Goal: Task Accomplishment & Management: Complete application form

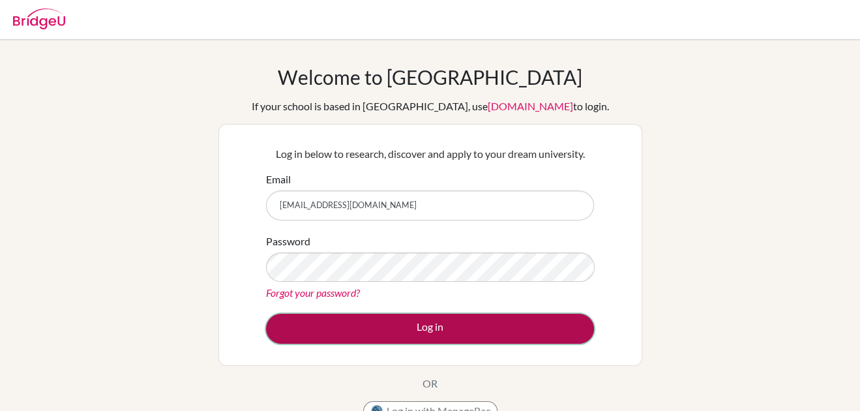
click at [398, 332] on button "Log in" at bounding box center [430, 329] width 328 height 30
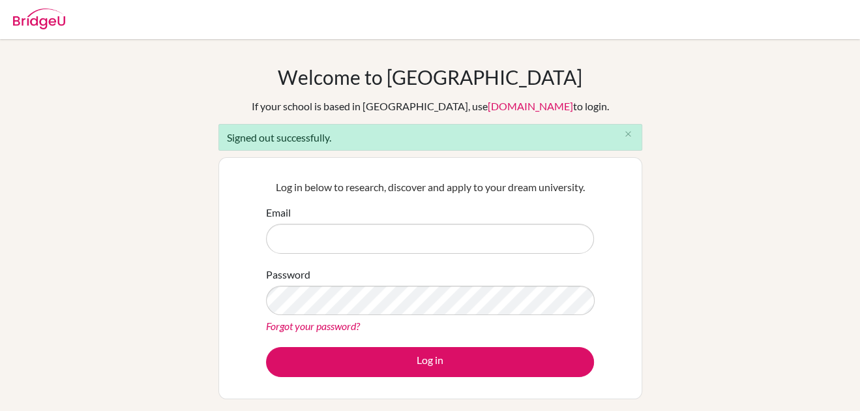
click at [408, 236] on input "Email" at bounding box center [430, 239] width 328 height 30
type input "[EMAIL_ADDRESS][DOMAIN_NAME]"
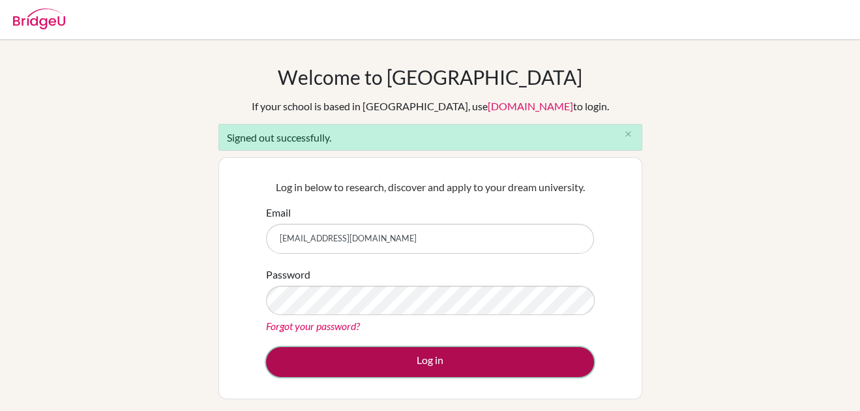
click at [439, 369] on button "Log in" at bounding box center [430, 362] width 328 height 30
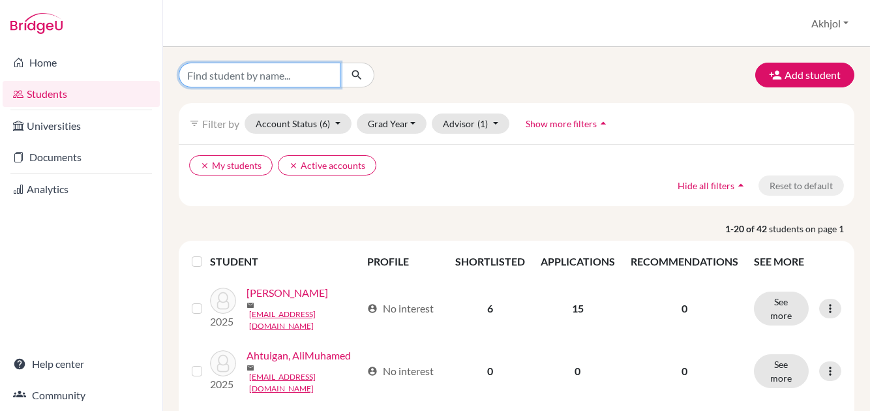
click at [255, 77] on input "Find student by name..." at bounding box center [260, 75] width 162 height 25
type input "nurkhajy"
click button "submit" at bounding box center [357, 75] width 35 height 25
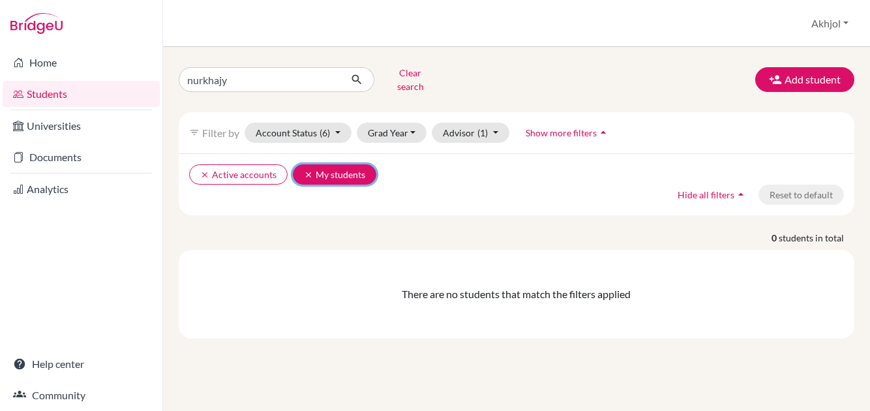
click at [305, 170] on icon "clear" at bounding box center [308, 174] width 9 height 9
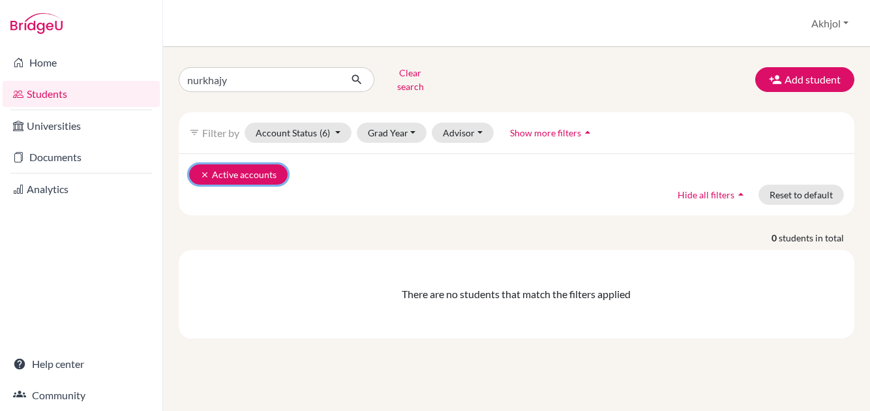
click at [203, 170] on icon "clear" at bounding box center [204, 174] width 9 height 9
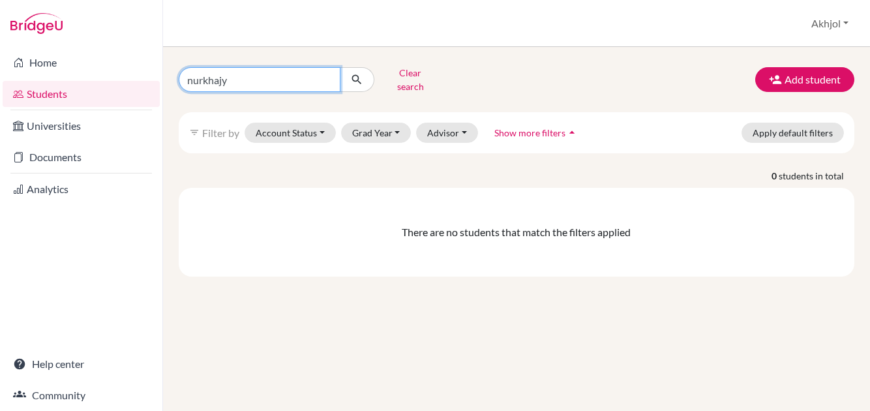
click at [283, 76] on input "nurkhajy" at bounding box center [260, 79] width 162 height 25
type input "nurgajy"
click button "submit" at bounding box center [357, 79] width 35 height 25
click at [93, 93] on link "Students" at bounding box center [81, 94] width 157 height 26
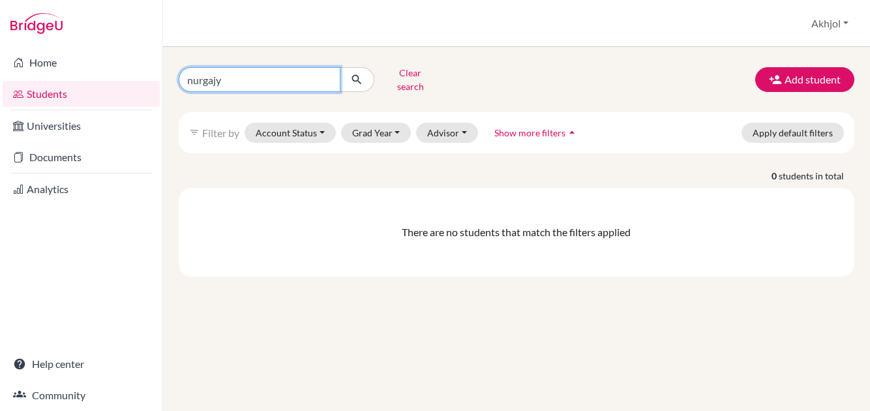
click at [330, 74] on input "nurgajy" at bounding box center [260, 79] width 162 height 25
drag, startPoint x: 382, startPoint y: 332, endPoint x: 366, endPoint y: 295, distance: 40.6
click at [381, 326] on div "Clear search Add student filter_list Filter by Account Status Active accounts A…" at bounding box center [516, 229] width 707 height 364
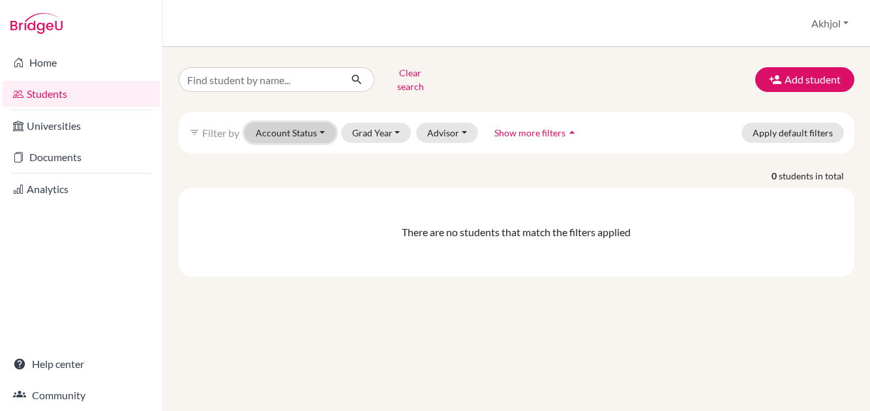
click at [314, 126] on button "Account Status" at bounding box center [290, 133] width 91 height 20
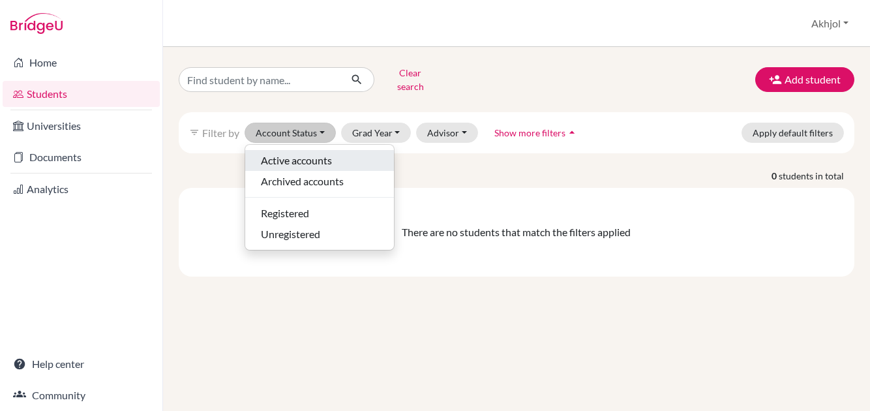
click at [323, 153] on span "Active accounts" at bounding box center [296, 161] width 71 height 16
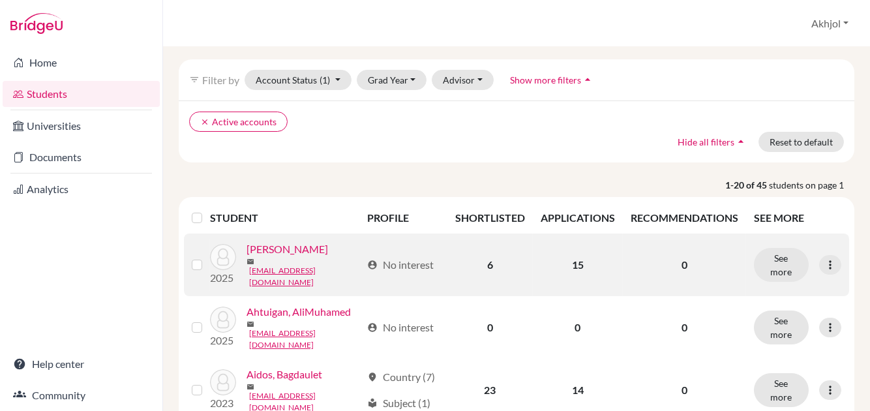
scroll to position [65, 0]
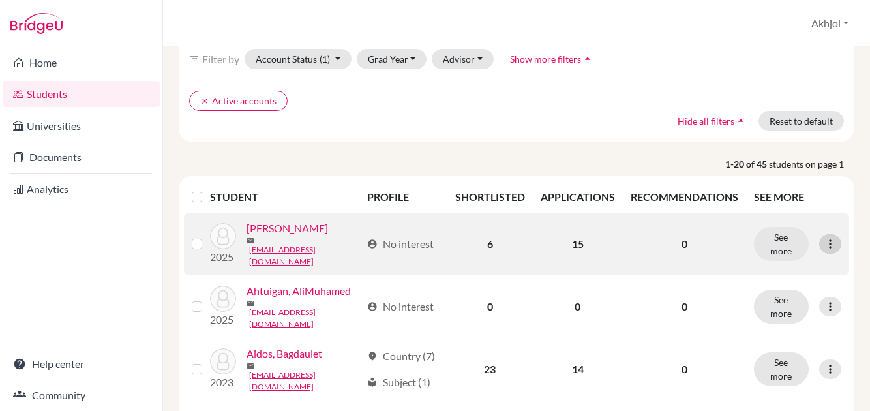
click at [824, 239] on icon at bounding box center [830, 243] width 13 height 13
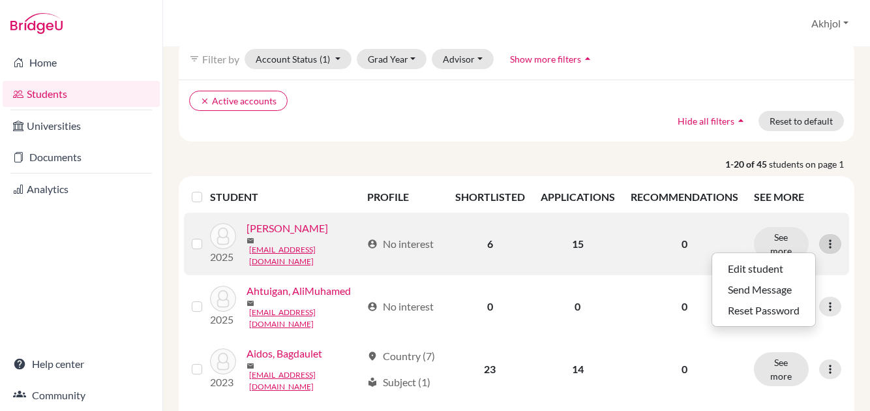
click at [824, 239] on icon at bounding box center [830, 243] width 13 height 13
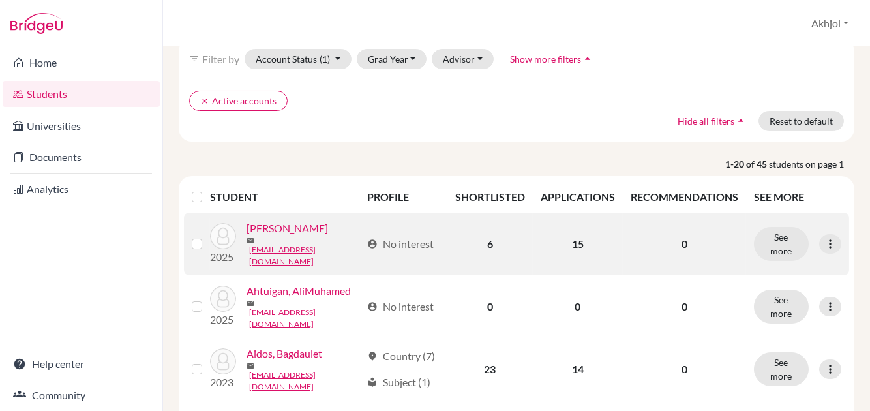
click at [207, 236] on label at bounding box center [207, 236] width 0 height 0
click at [0, 0] on input "checkbox" at bounding box center [0, 0] width 0 height 0
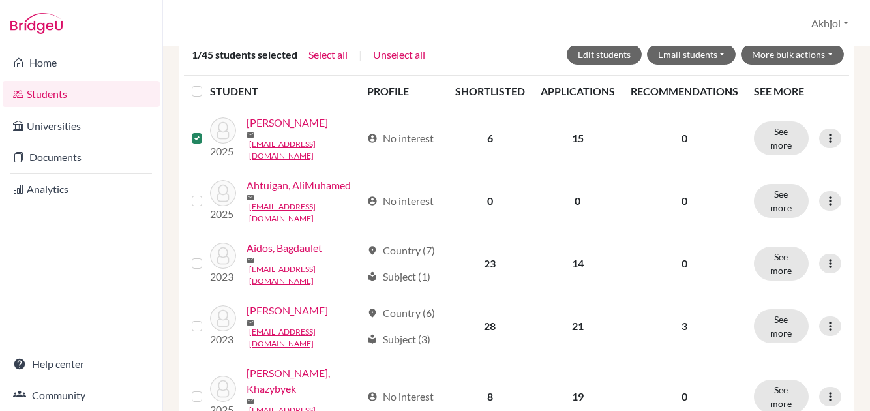
scroll to position [260, 0]
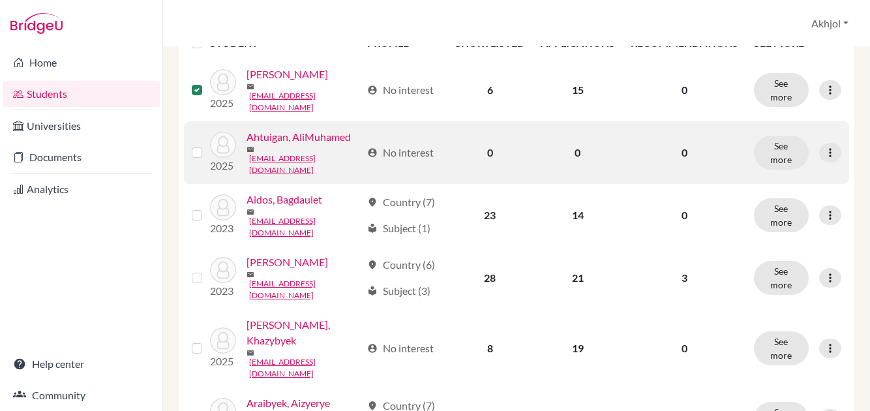
click at [207, 145] on label at bounding box center [207, 145] width 0 height 0
click at [0, 0] on input "checkbox" at bounding box center [0, 0] width 0 height 0
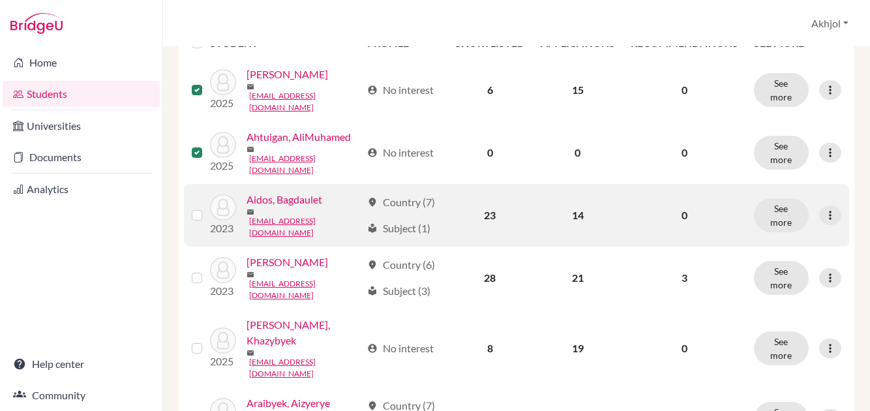
click at [207, 207] on label at bounding box center [207, 207] width 0 height 0
click at [0, 0] on input "checkbox" at bounding box center [0, 0] width 0 height 0
click at [207, 207] on label at bounding box center [207, 207] width 0 height 0
click at [0, 0] on input "checkbox" at bounding box center [0, 0] width 0 height 0
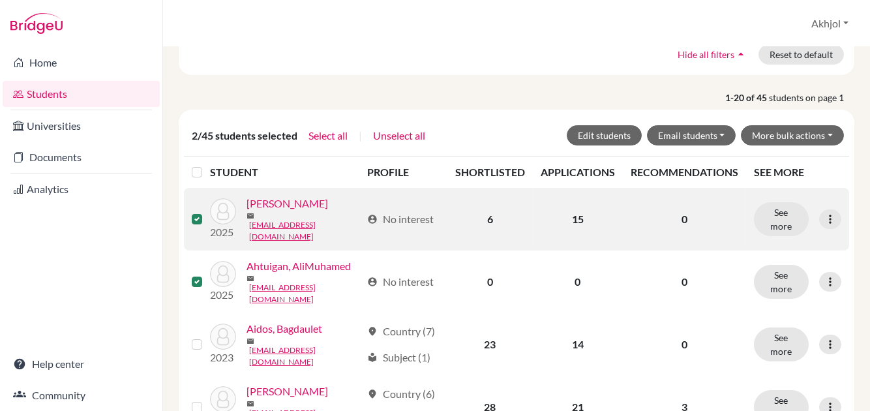
scroll to position [130, 0]
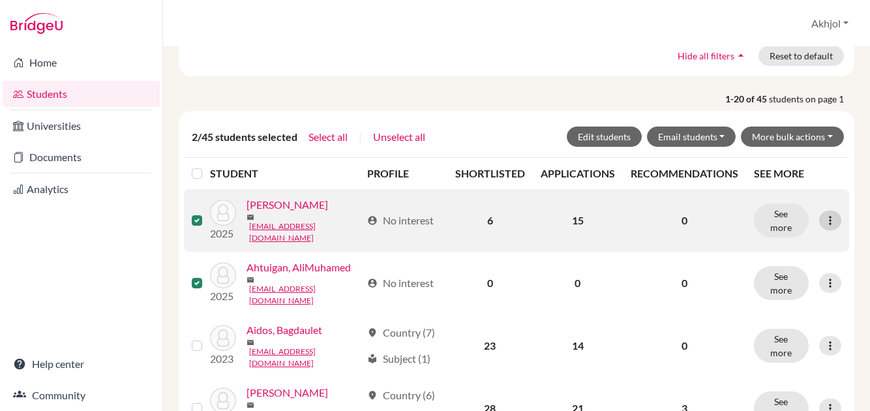
click at [828, 213] on div at bounding box center [830, 221] width 22 height 20
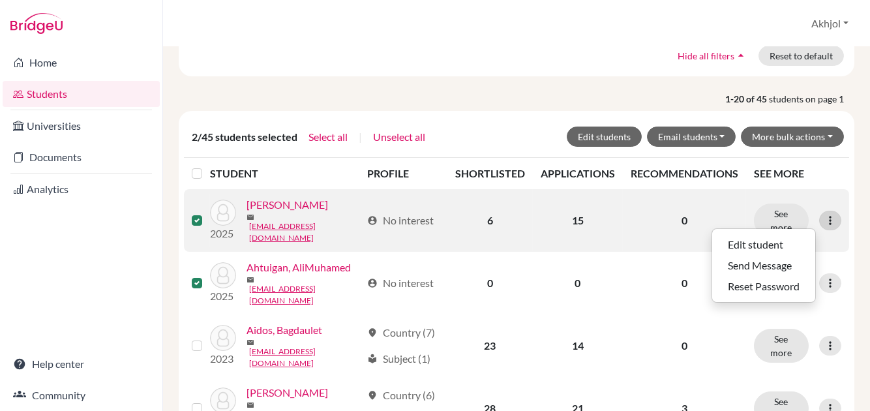
click at [828, 213] on div at bounding box center [830, 221] width 22 height 20
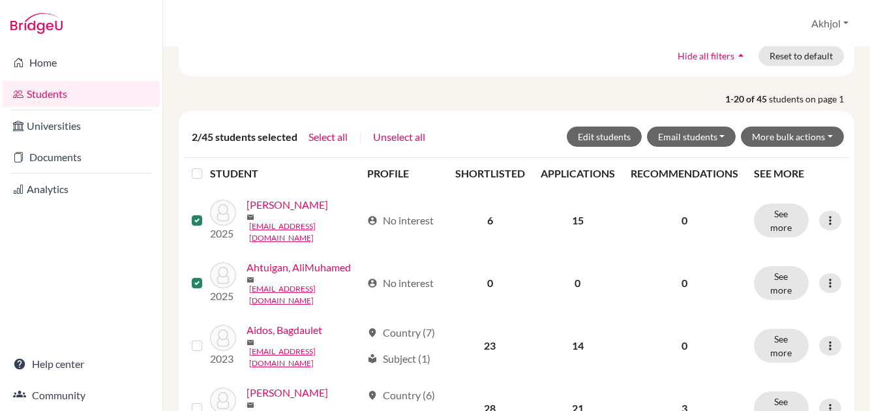
click at [106, 96] on link "Students" at bounding box center [81, 94] width 157 height 26
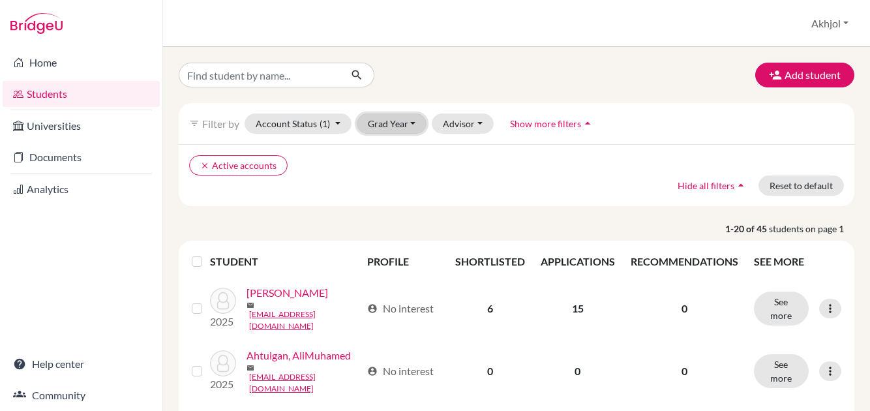
click at [410, 123] on button "Grad Year" at bounding box center [392, 123] width 70 height 20
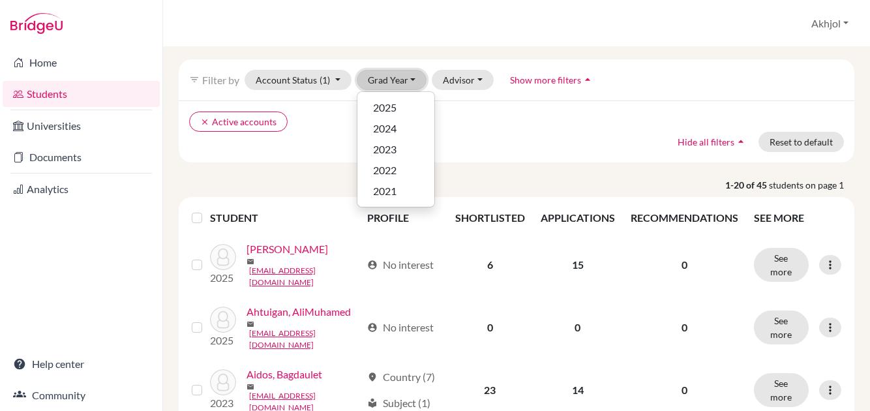
scroll to position [65, 0]
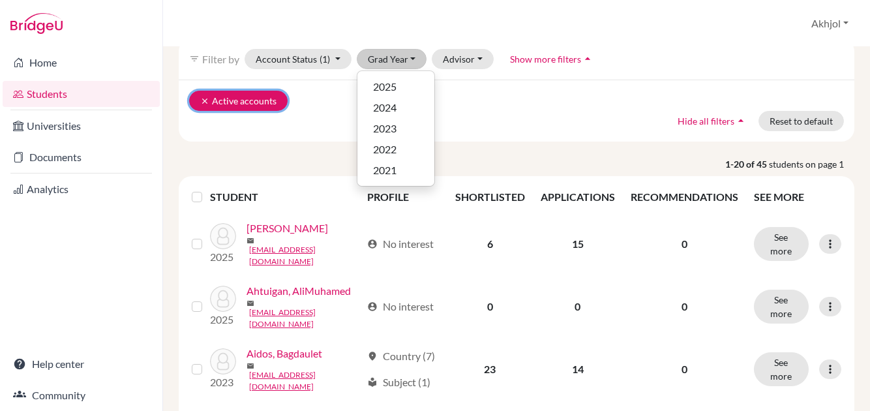
click at [204, 100] on icon "clear" at bounding box center [204, 101] width 9 height 9
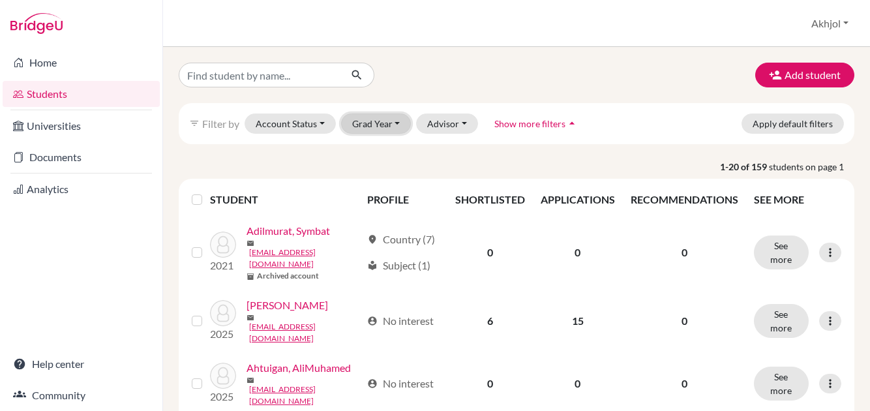
click at [394, 123] on button "Grad Year" at bounding box center [376, 123] width 70 height 20
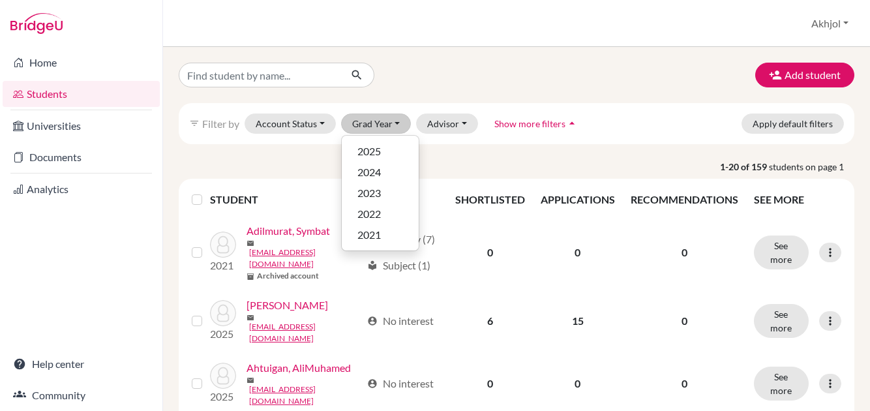
drag, startPoint x: 562, startPoint y: 68, endPoint x: 678, endPoint y: 83, distance: 116.3
click at [563, 68] on div "Add student" at bounding box center [516, 75] width 695 height 25
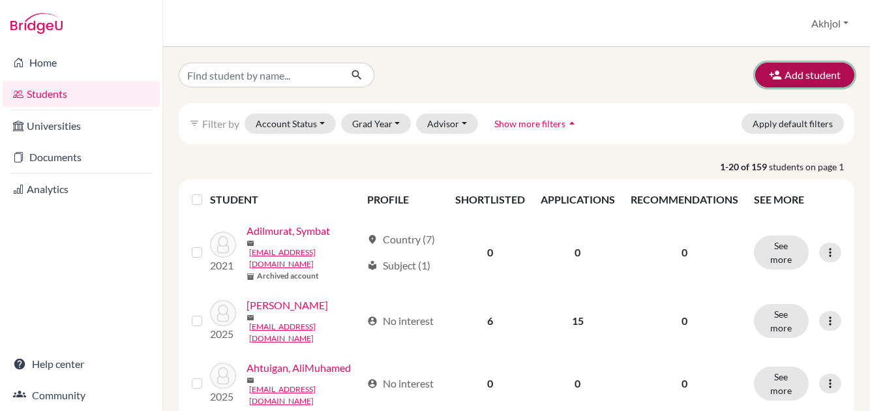
click at [794, 70] on button "Add student" at bounding box center [804, 75] width 99 height 25
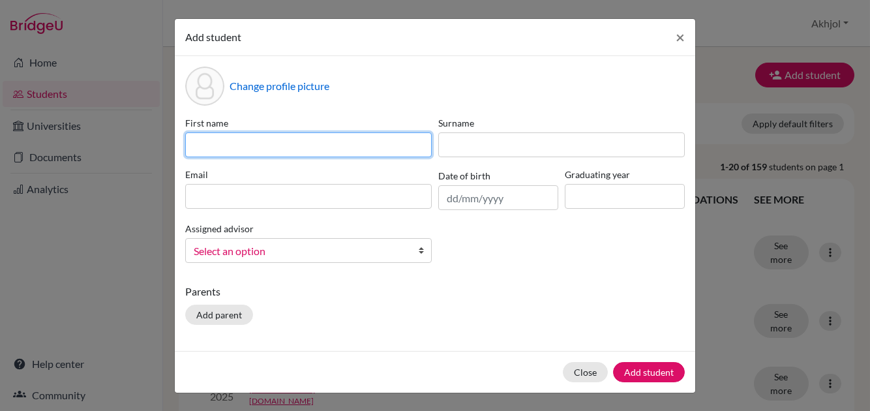
click at [323, 145] on input at bounding box center [308, 144] width 247 height 25
type input "Nurkhajy"
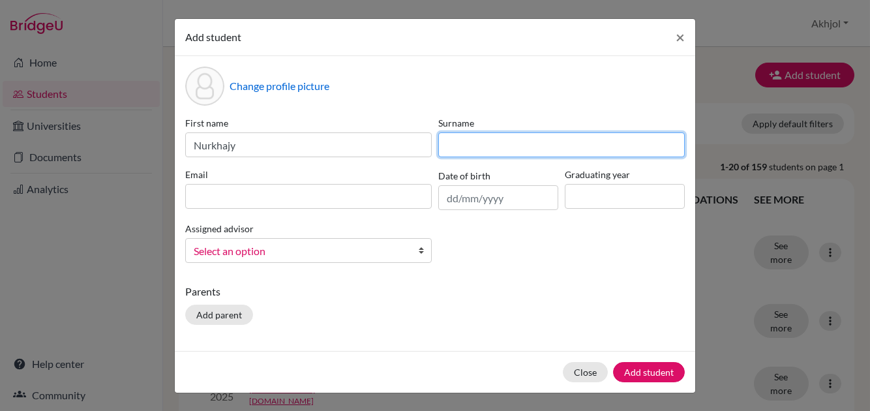
click at [499, 142] on input at bounding box center [561, 144] width 247 height 25
type input "Bakh"
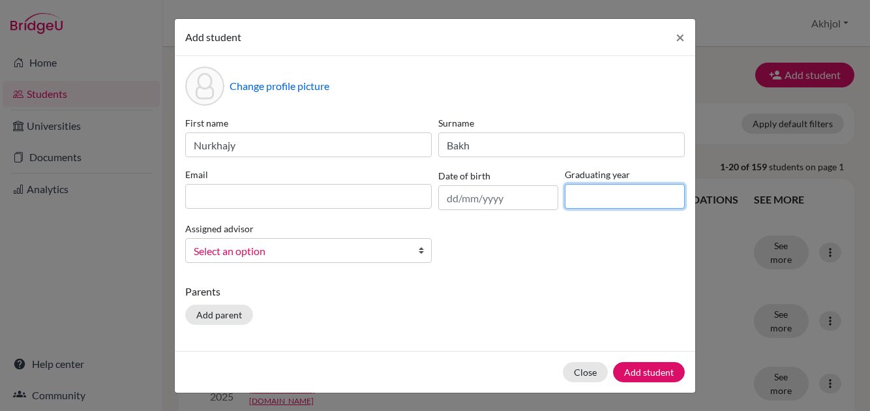
click at [583, 196] on input at bounding box center [625, 196] width 120 height 25
type input "2026"
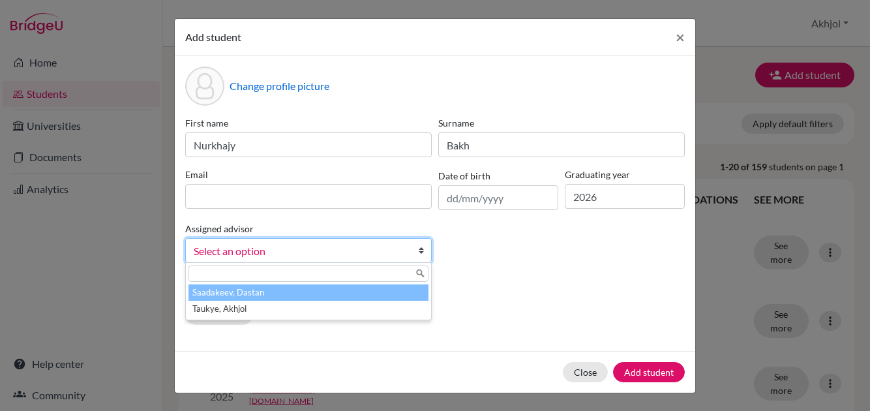
click at [323, 250] on span "Select an option" at bounding box center [300, 251] width 213 height 17
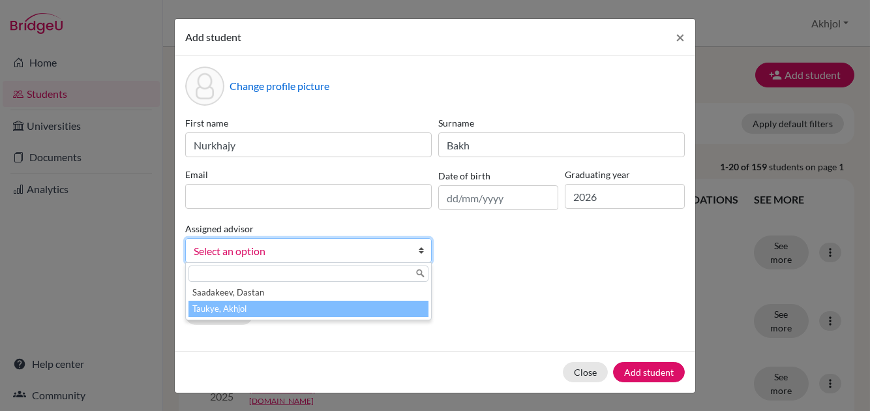
click at [303, 305] on li "Taukye, Akhjol" at bounding box center [308, 309] width 240 height 16
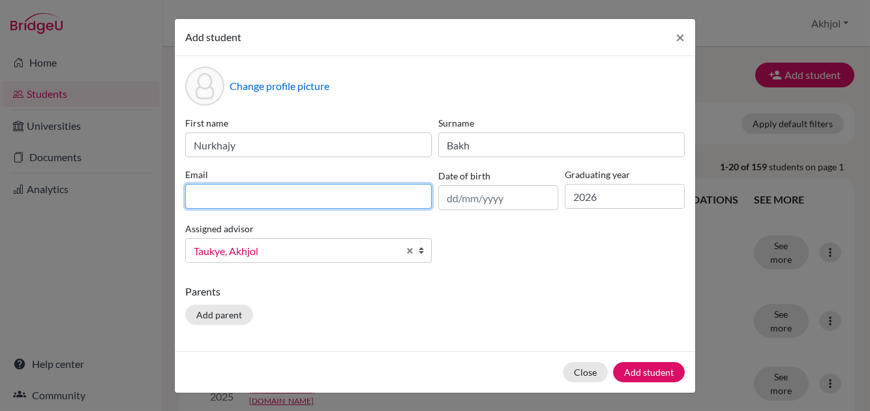
click at [284, 197] on input at bounding box center [308, 196] width 247 height 25
click at [545, 295] on div "Change profile picture First name Nurkhajy Surname Bakh Email Date of birth Gra…" at bounding box center [435, 203] width 520 height 295
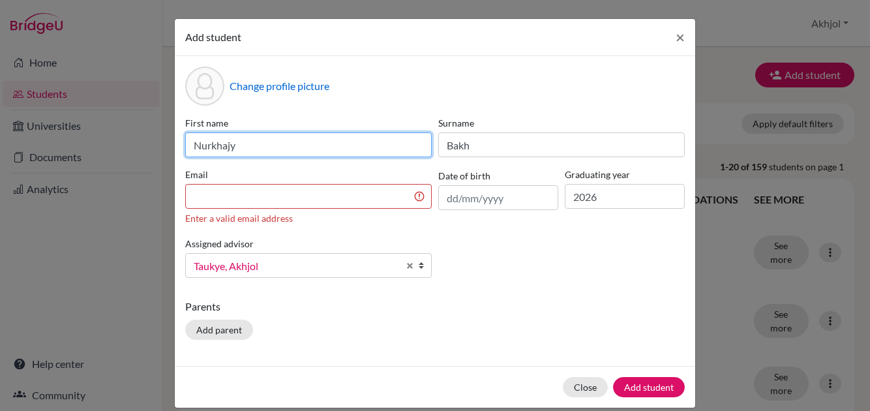
click at [282, 143] on input "Nurkhajy" at bounding box center [308, 144] width 247 height 25
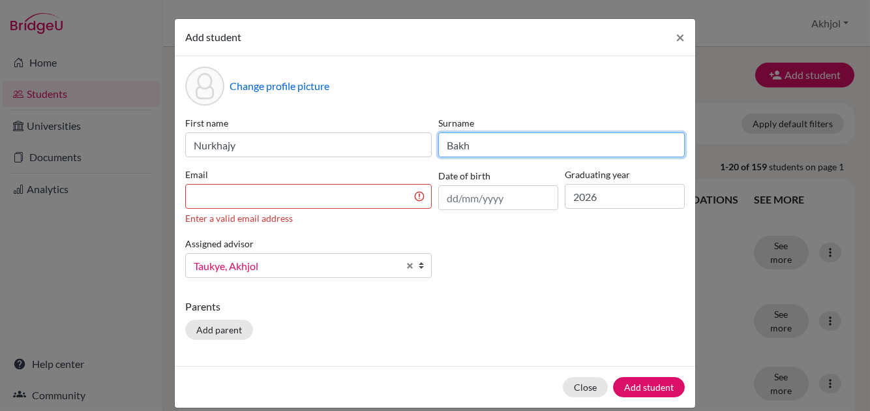
click at [522, 140] on input "Bakh" at bounding box center [561, 144] width 247 height 25
type input "Bakhatbyek"
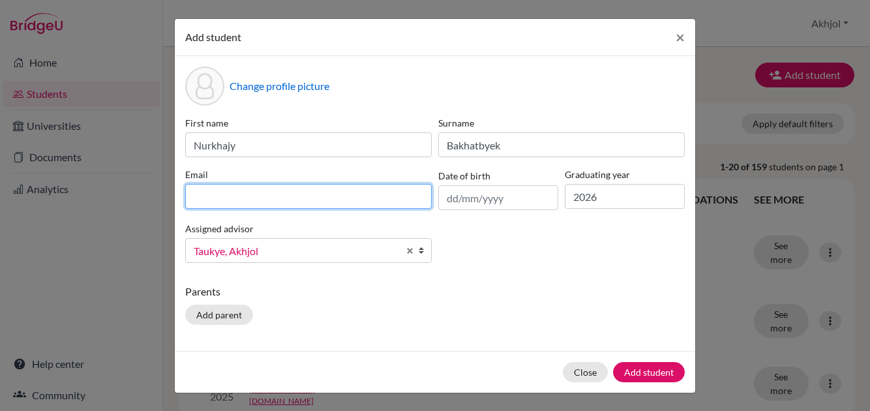
click at [348, 201] on input at bounding box center [308, 196] width 247 height 25
type input "nurkajibakitbek@gmail.com"
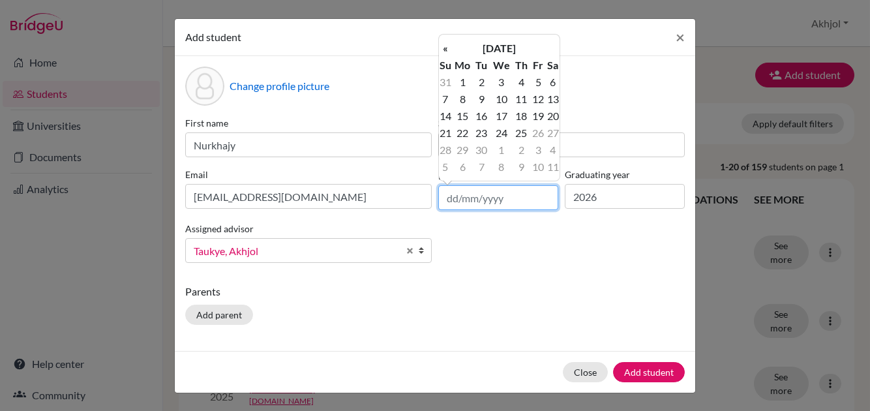
click at [522, 193] on input "text" at bounding box center [498, 197] width 120 height 25
click at [515, 44] on th "September 2025" at bounding box center [499, 48] width 95 height 17
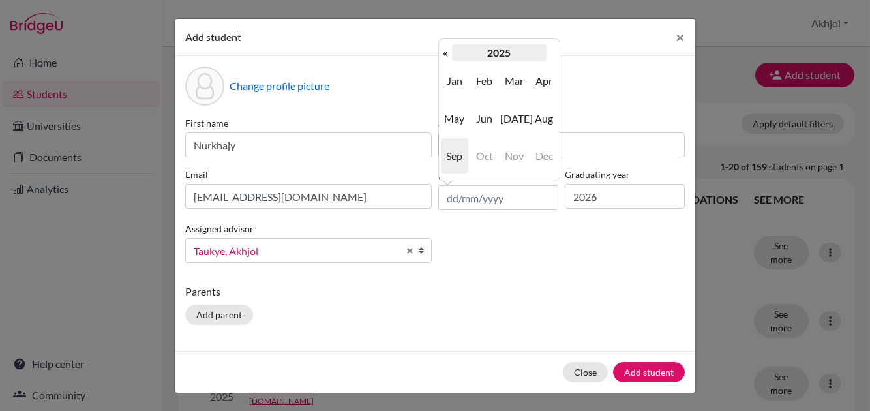
click at [503, 50] on th "2025" at bounding box center [499, 52] width 95 height 17
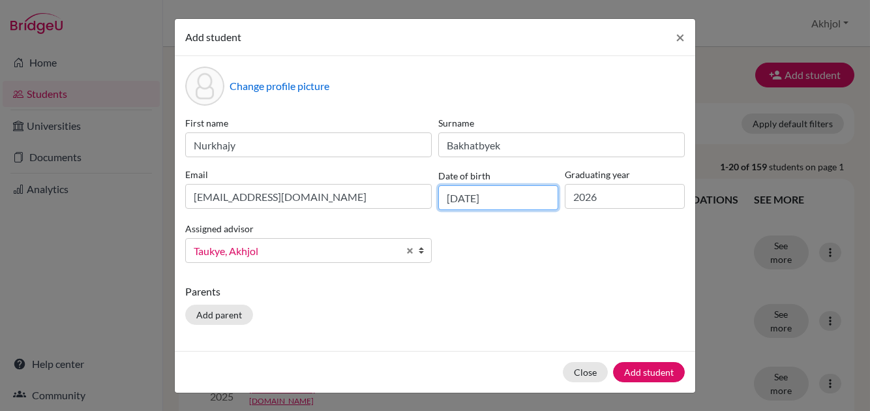
type input "20/10/2008"
click at [545, 285] on p "Parents" at bounding box center [435, 292] width 500 height 16
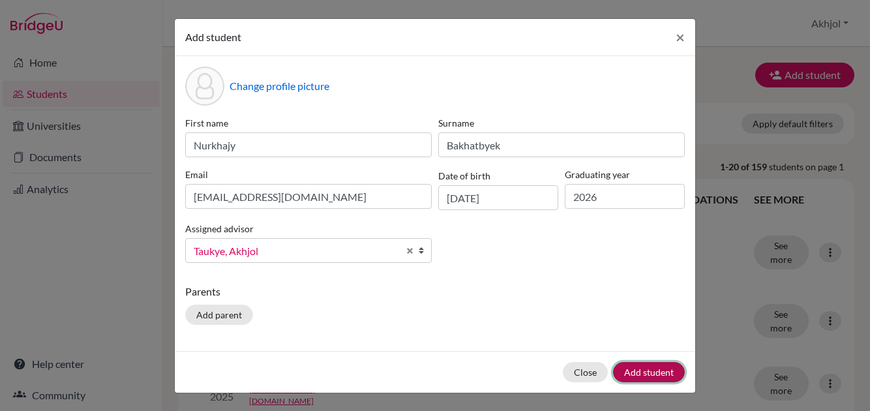
click at [663, 367] on button "Add student" at bounding box center [649, 372] width 72 height 20
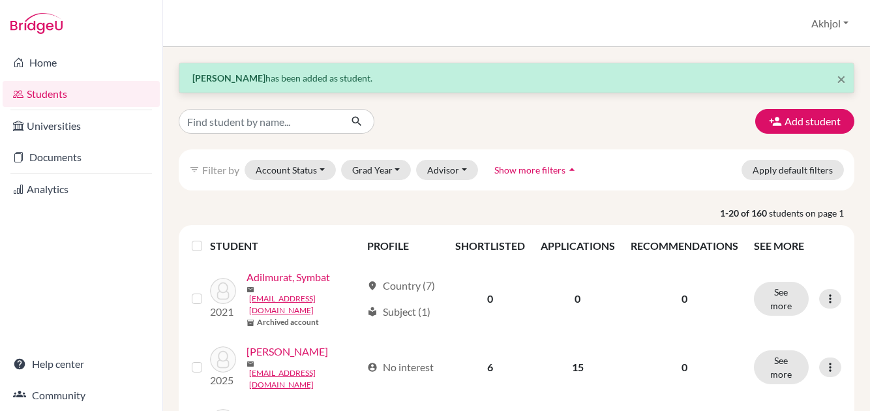
click at [656, 127] on div "Add student" at bounding box center [516, 121] width 695 height 25
click at [271, 119] on input "Find student by name..." at bounding box center [260, 121] width 162 height 25
type input "Lagil"
click button "submit" at bounding box center [357, 121] width 35 height 25
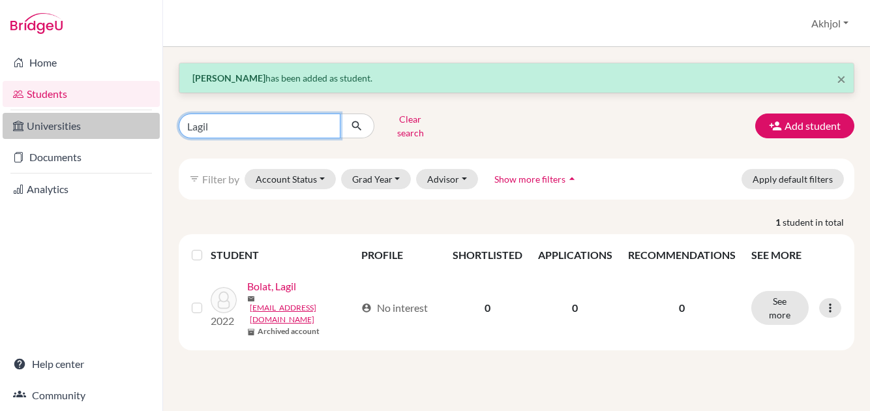
drag, startPoint x: 320, startPoint y: 118, endPoint x: 155, endPoint y: 117, distance: 164.3
click at [155, 117] on div "Home Students Universities Documents Analytics Help center Community Students o…" at bounding box center [435, 205] width 870 height 411
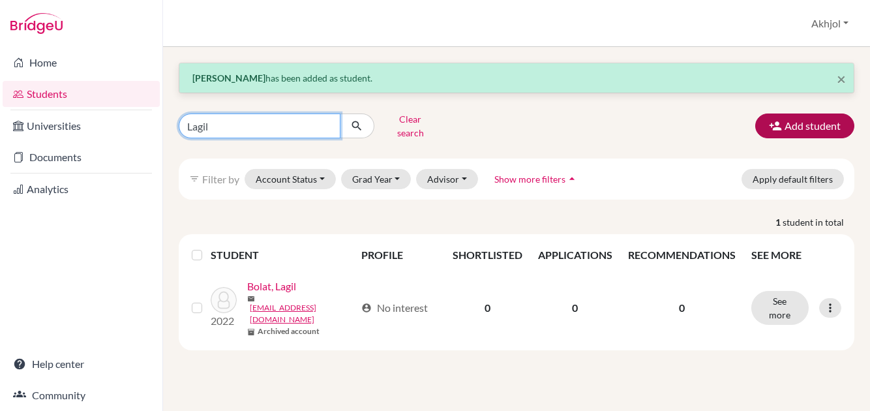
drag, startPoint x: 329, startPoint y: 121, endPoint x: 812, endPoint y: 121, distance: 483.3
click at [336, 121] on input "Lagil" at bounding box center [260, 125] width 162 height 25
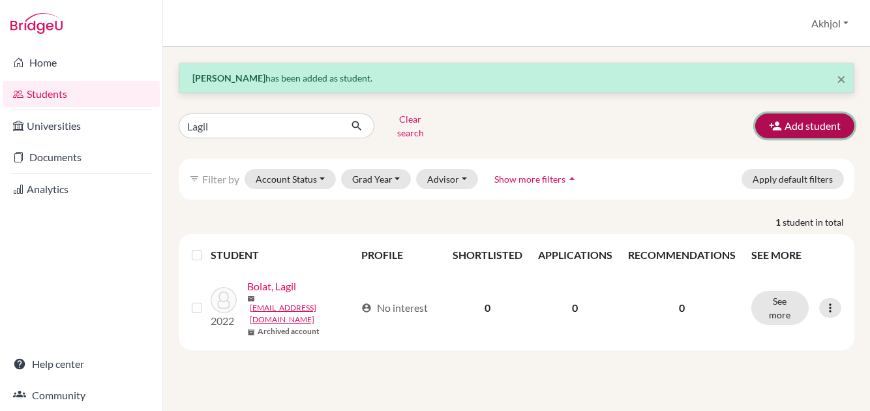
click at [817, 118] on button "Add student" at bounding box center [804, 125] width 99 height 25
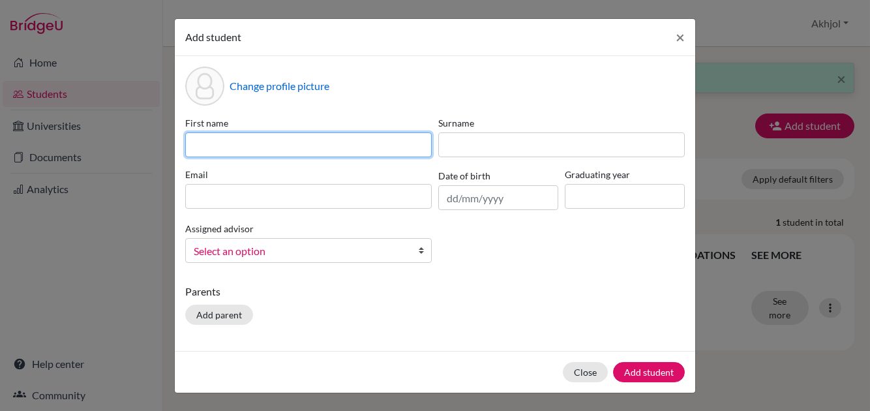
click at [285, 142] on input at bounding box center [308, 144] width 247 height 25
type input "Lagyl"
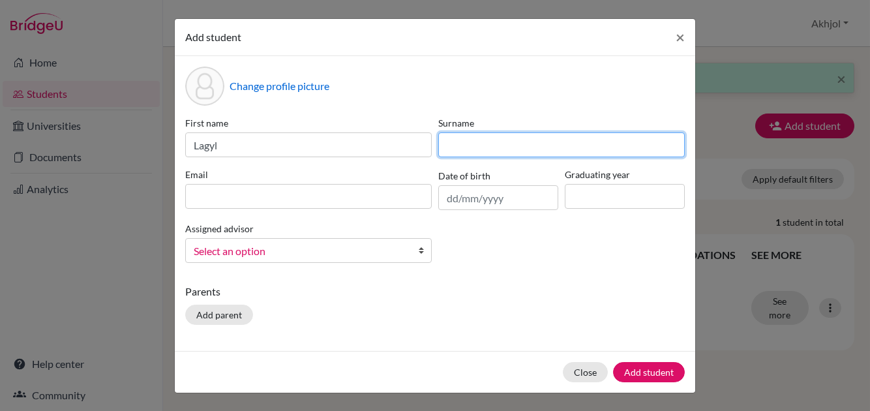
click at [478, 155] on input at bounding box center [561, 144] width 247 height 25
type input "Alisana"
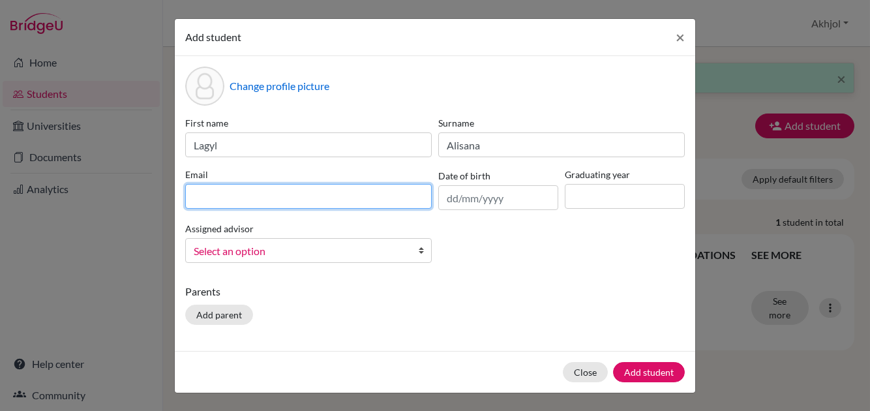
click at [297, 196] on input at bounding box center [308, 196] width 247 height 25
type input "lagylalisana0816@gmail.com"
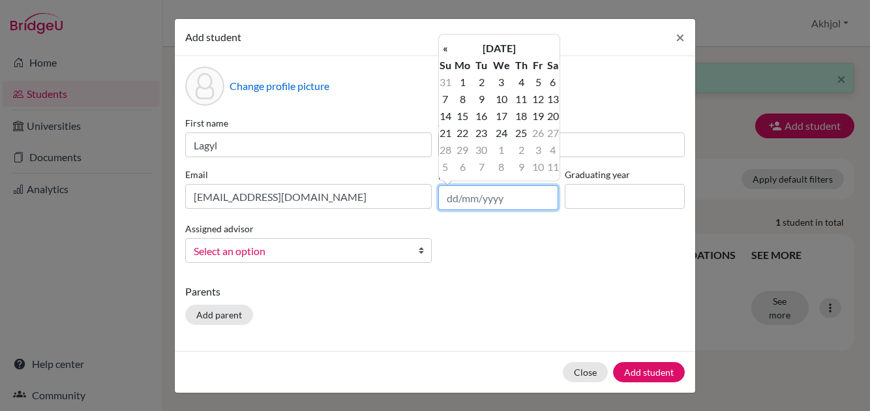
click at [455, 194] on input "text" at bounding box center [498, 197] width 120 height 25
type input "16/06/2008"
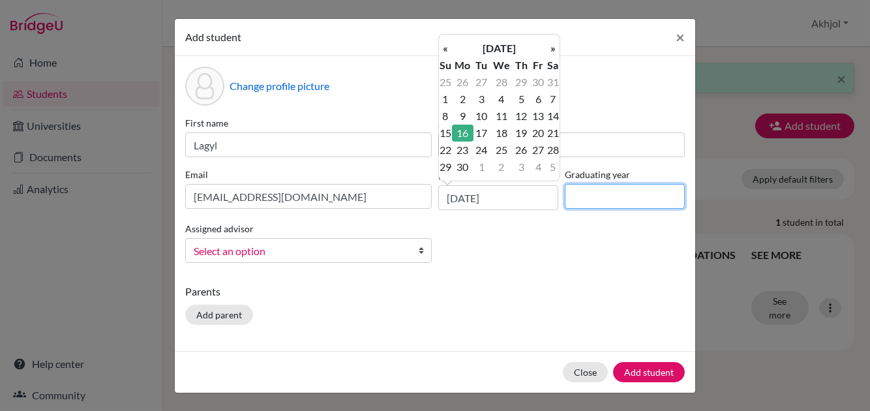
click at [597, 200] on input at bounding box center [625, 196] width 120 height 25
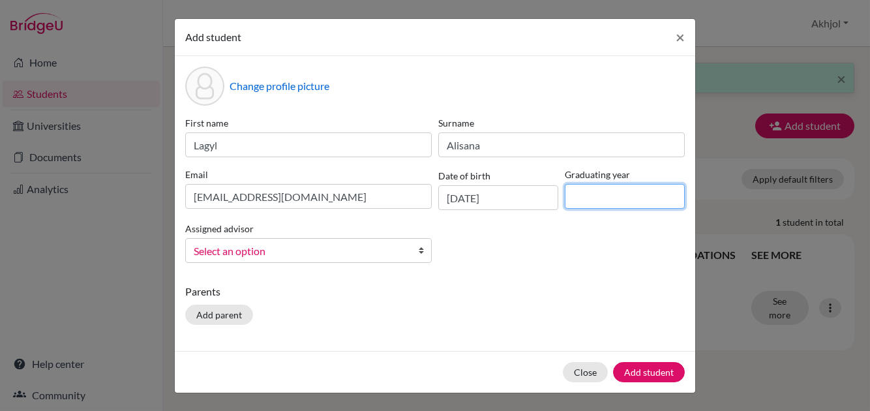
type input "2026"
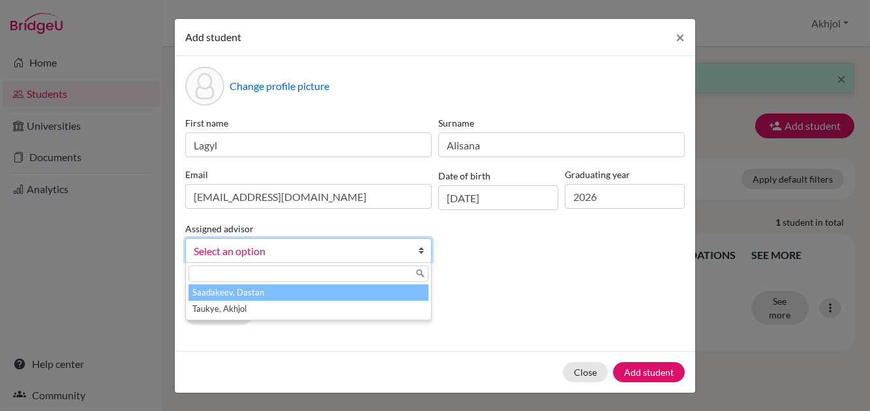
drag, startPoint x: 356, startPoint y: 248, endPoint x: 317, endPoint y: 288, distance: 55.3
click at [356, 251] on span "Select an option" at bounding box center [300, 251] width 213 height 17
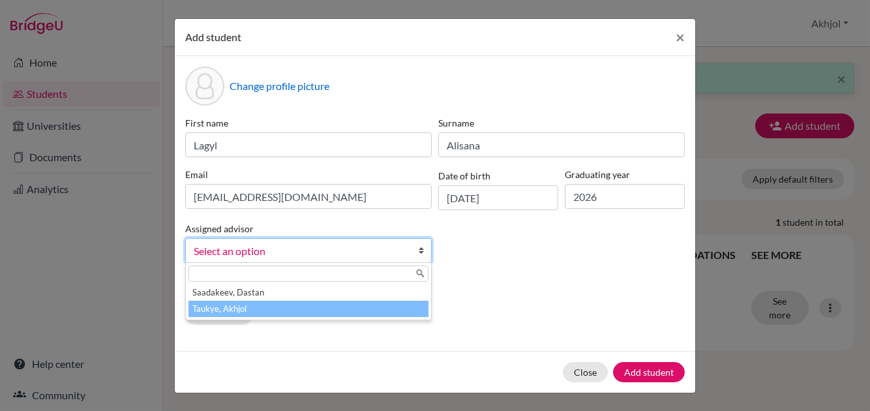
click at [265, 305] on li "Taukye, Akhjol" at bounding box center [308, 309] width 240 height 16
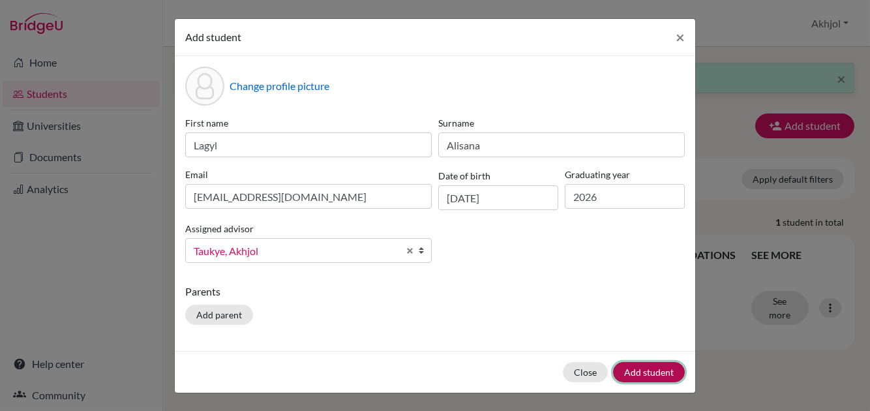
click at [654, 368] on button "Add student" at bounding box center [649, 372] width 72 height 20
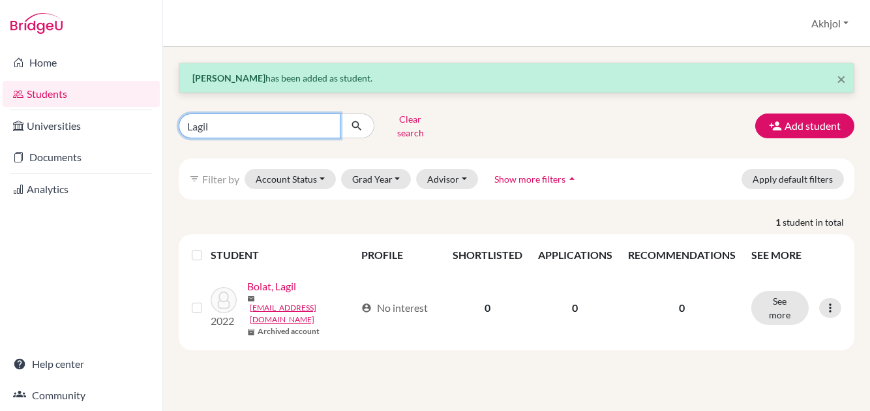
click at [329, 122] on input "Lagil" at bounding box center [260, 125] width 162 height 25
click at [275, 127] on input "Find student by name..." at bounding box center [260, 125] width 162 height 25
type input "lagyl"
click button "submit" at bounding box center [357, 125] width 35 height 25
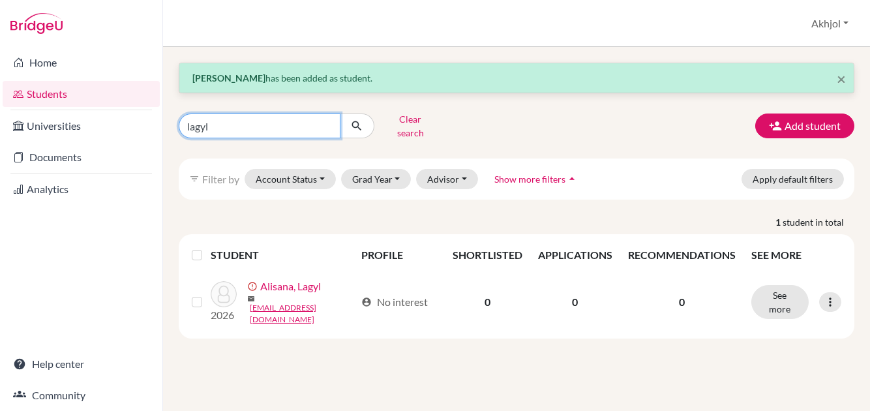
click at [263, 122] on input "lagyl" at bounding box center [260, 125] width 162 height 25
click at [327, 121] on input "lagyl" at bounding box center [260, 125] width 162 height 25
type input "A"
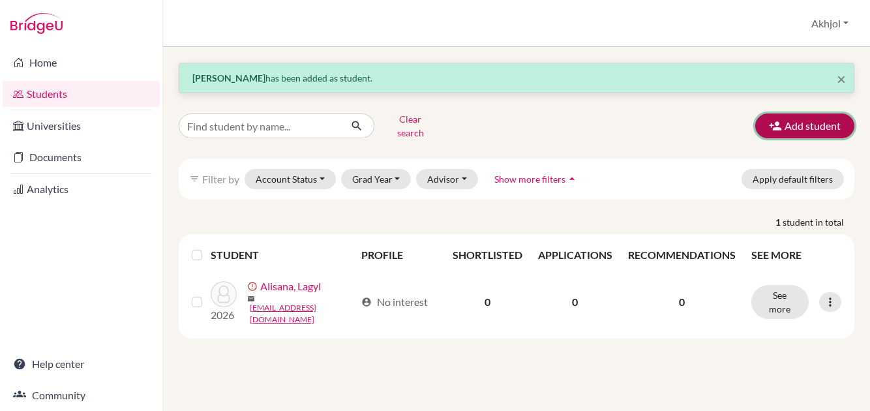
click at [822, 119] on button "Add student" at bounding box center [804, 125] width 99 height 25
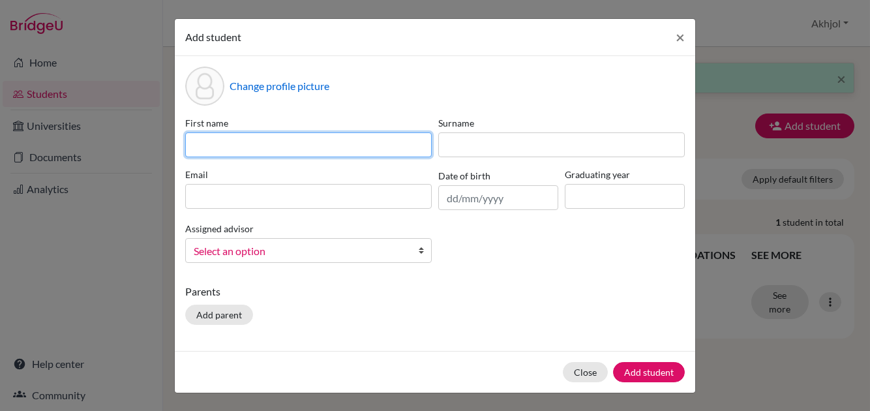
click at [203, 141] on input at bounding box center [308, 144] width 247 height 25
type input "Abdulla"
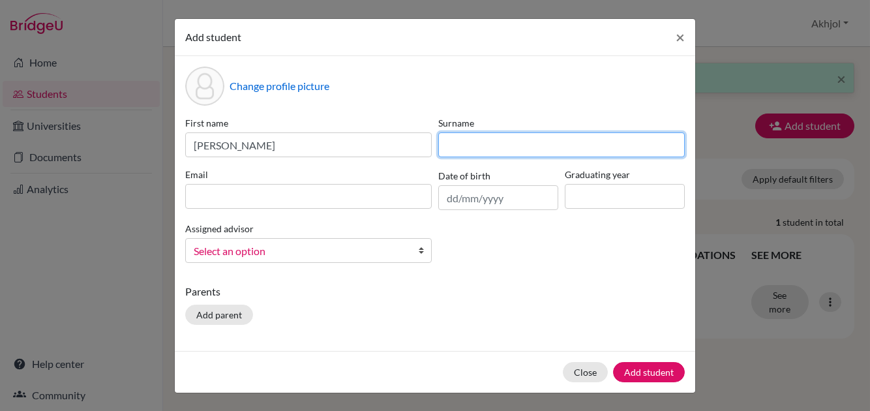
click at [479, 140] on input at bounding box center [561, 144] width 247 height 25
type input "B"
type input "Daulyetjan"
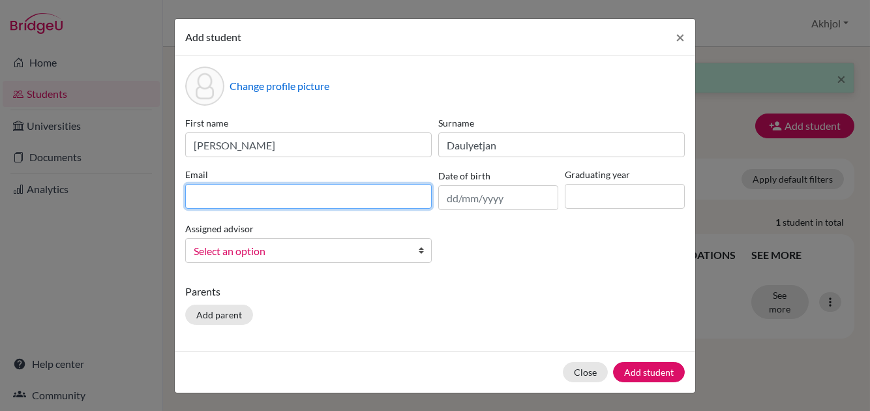
click at [295, 189] on input at bounding box center [308, 196] width 247 height 25
type input "dauletjanabdulla583@gmail.com"
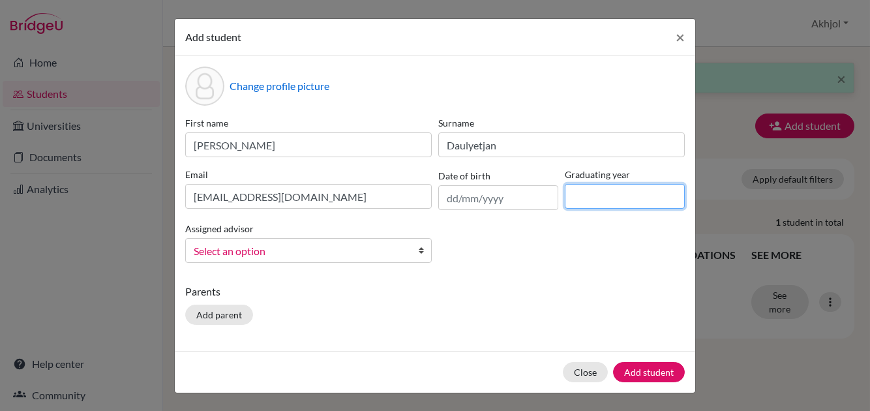
click at [588, 189] on input at bounding box center [625, 196] width 120 height 25
type input "2026"
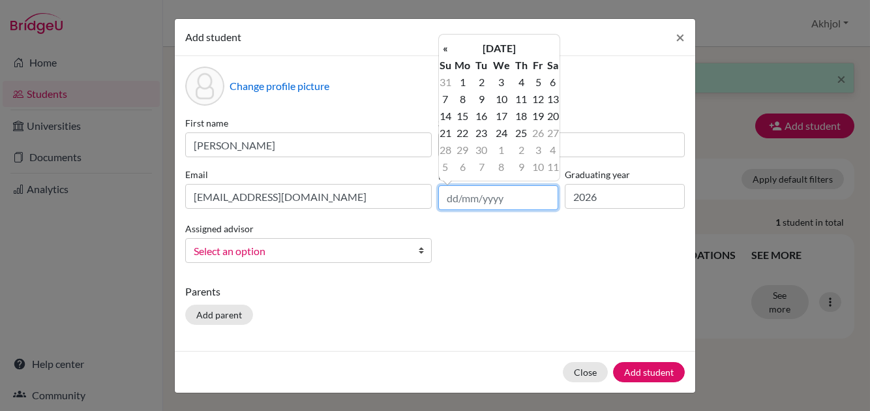
click at [453, 196] on input "text" at bounding box center [498, 197] width 120 height 25
type input "3"
type input "25/02/2008"
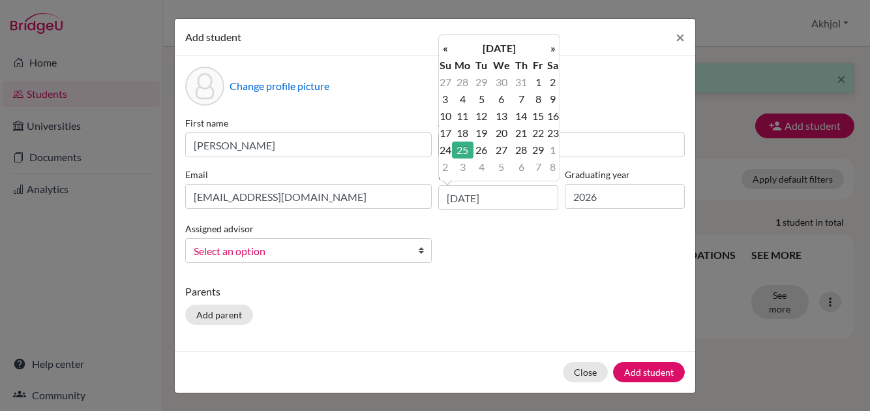
drag, startPoint x: 548, startPoint y: 286, endPoint x: 385, endPoint y: 263, distance: 164.5
click at [535, 284] on p "Parents" at bounding box center [435, 292] width 500 height 16
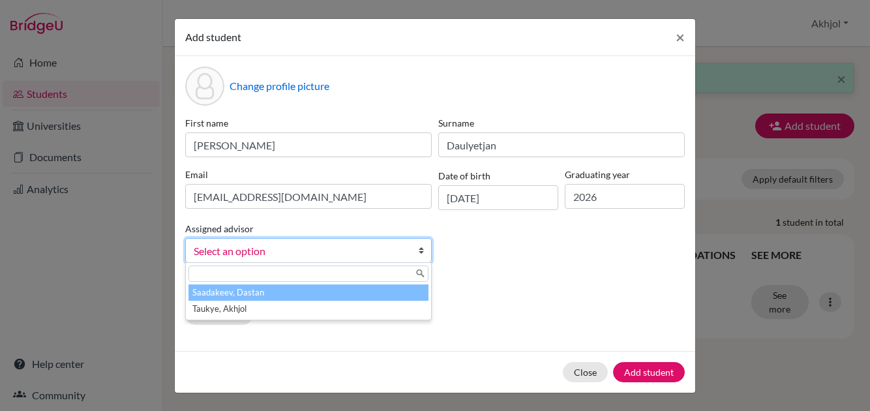
click at [361, 247] on span "Select an option" at bounding box center [300, 251] width 213 height 17
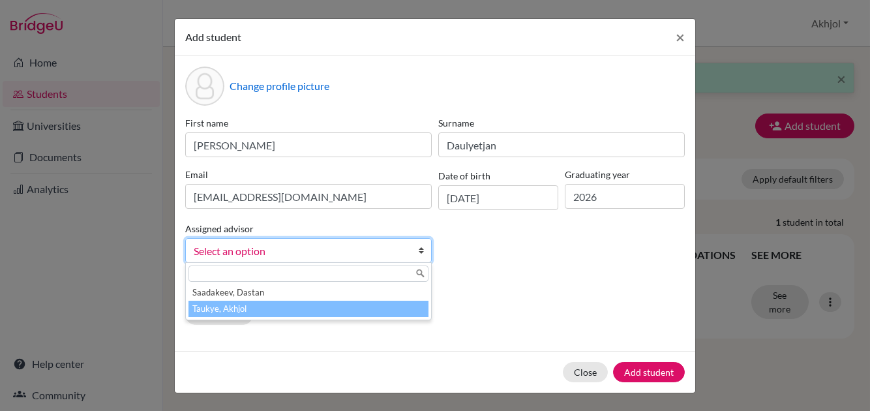
click at [265, 310] on li "Taukye, Akhjol" at bounding box center [308, 309] width 240 height 16
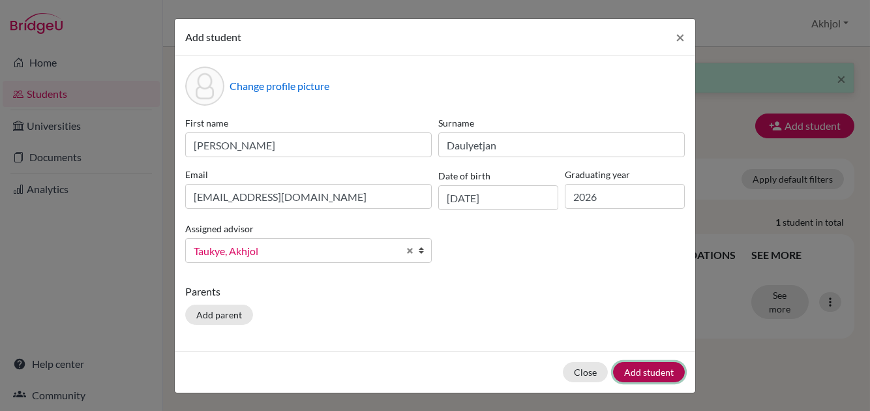
click at [656, 367] on button "Add student" at bounding box center [649, 372] width 72 height 20
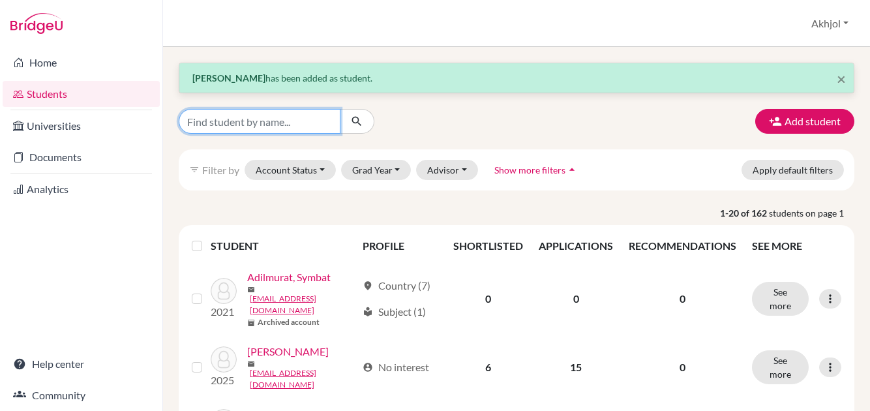
click at [299, 126] on input "Find student by name..." at bounding box center [260, 121] width 162 height 25
type input "lagyl"
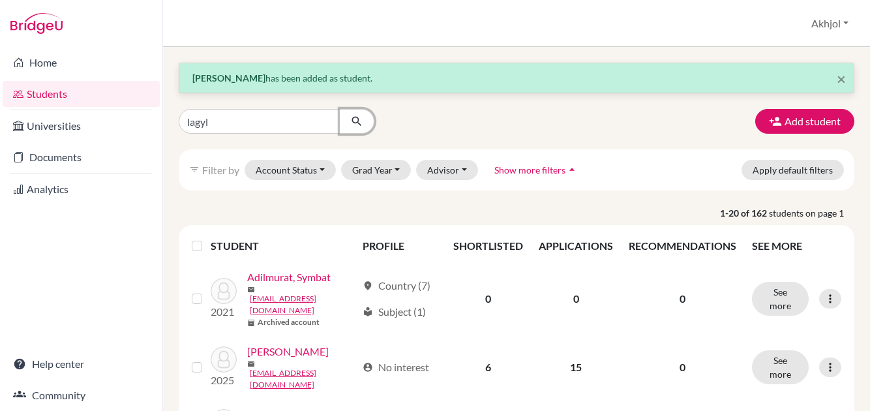
click at [352, 123] on icon "submit" at bounding box center [356, 121] width 13 height 13
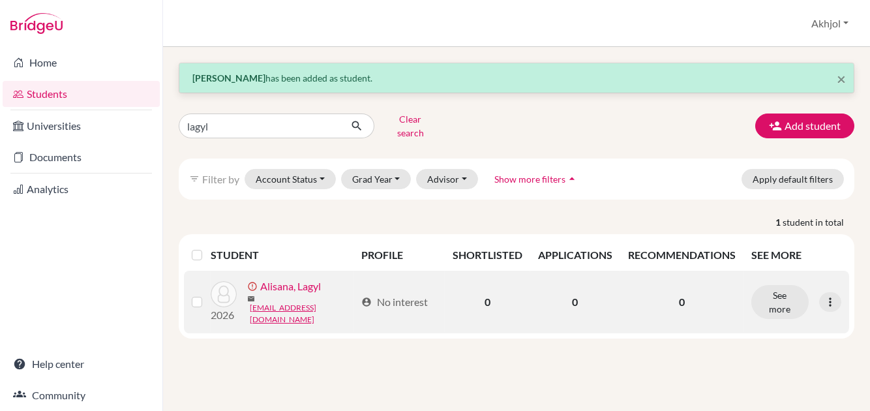
click at [304, 282] on link "Alisana, Lagyl" at bounding box center [290, 286] width 61 height 16
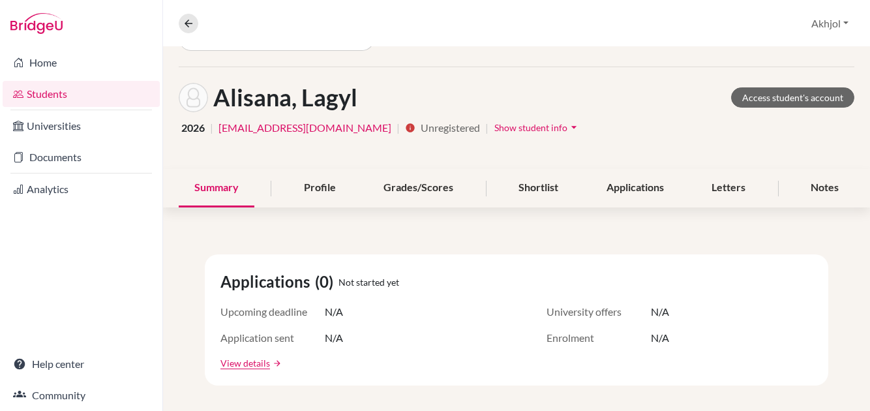
scroll to position [65, 0]
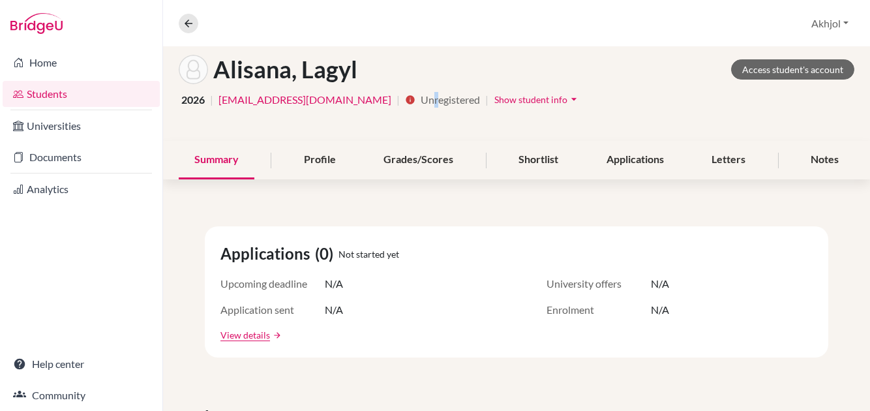
click at [421, 97] on span "Unregistered" at bounding box center [450, 100] width 59 height 16
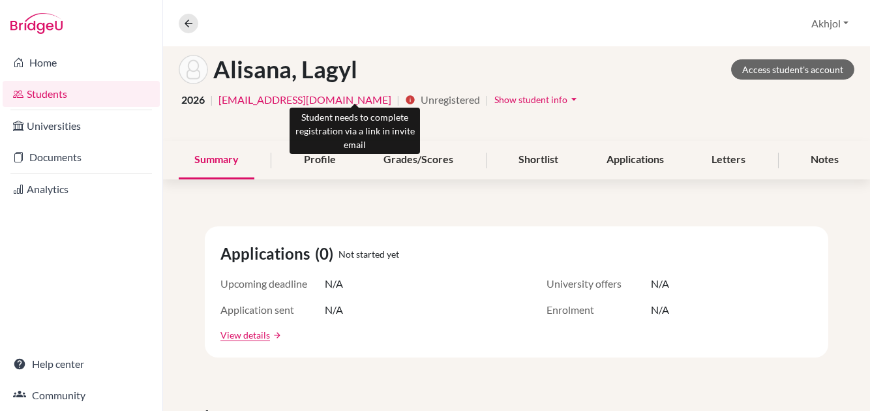
click at [405, 98] on icon "info" at bounding box center [410, 100] width 10 height 10
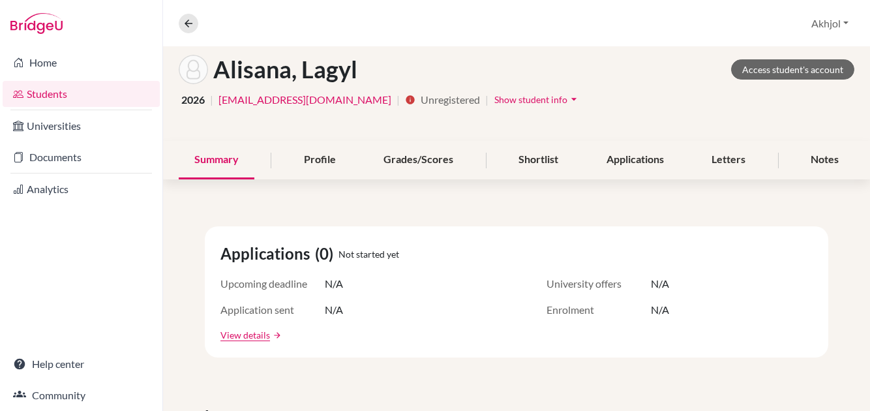
click at [494, 96] on span "Show student info" at bounding box center [530, 99] width 73 height 11
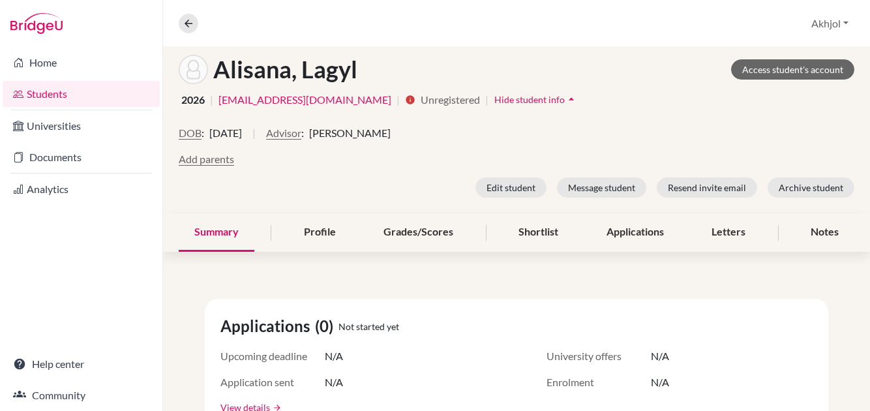
click at [494, 96] on span "Hide student info" at bounding box center [529, 99] width 70 height 11
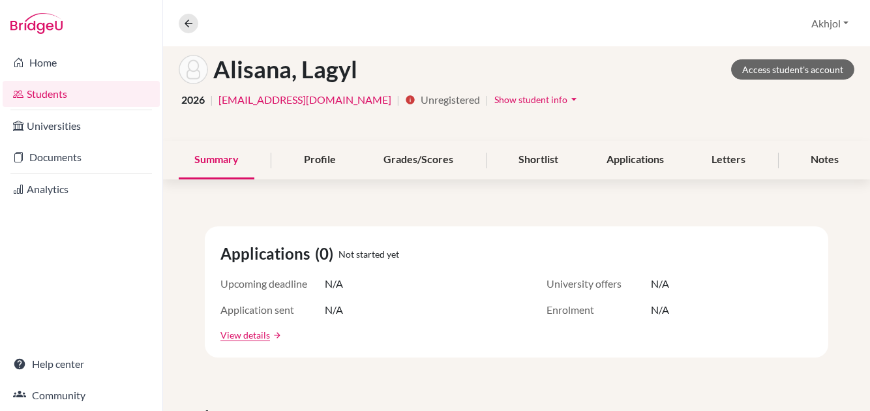
click at [494, 96] on span "Show student info" at bounding box center [530, 99] width 73 height 11
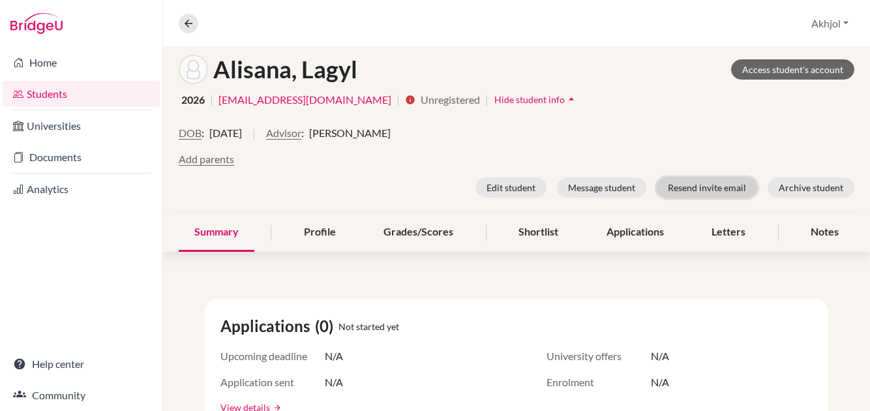
click at [697, 186] on button "Resend invite email" at bounding box center [707, 187] width 100 height 20
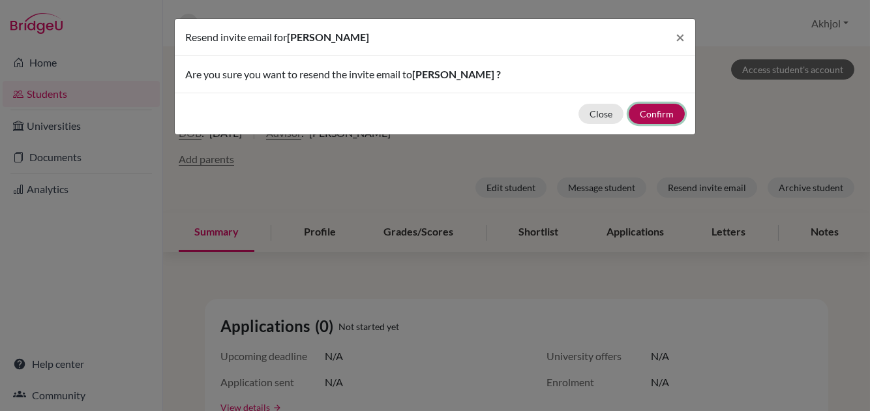
click at [663, 104] on button "Confirm" at bounding box center [657, 114] width 56 height 20
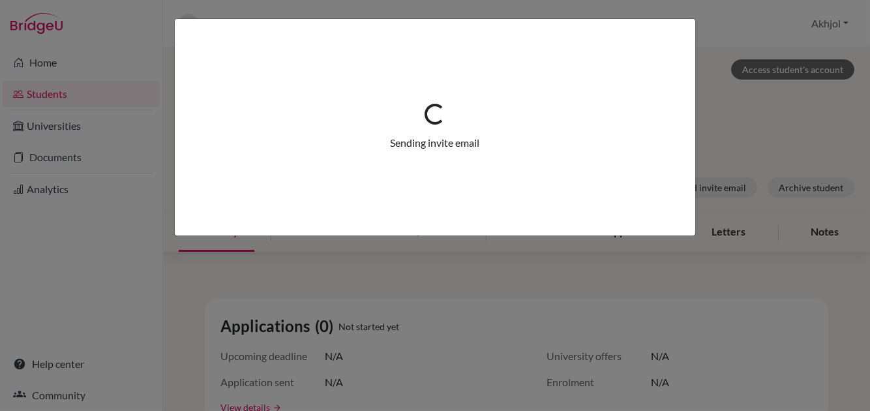
scroll to position [116, 0]
